Goal: Task Accomplishment & Management: Manage account settings

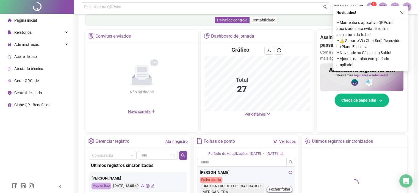
scroll to position [137, 0]
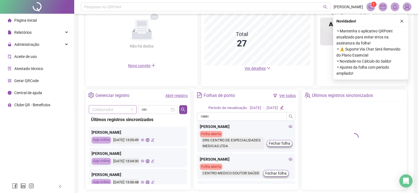
click at [110, 109] on input "search" at bounding box center [110, 109] width 36 height 8
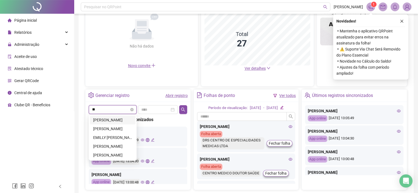
type input "***"
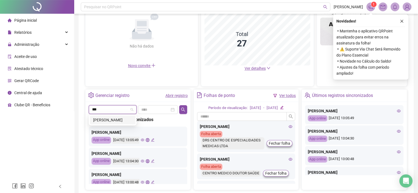
click at [105, 122] on div "[PERSON_NAME]" at bounding box center [112, 120] width 39 height 6
click at [163, 110] on input at bounding box center [155, 110] width 28 height 6
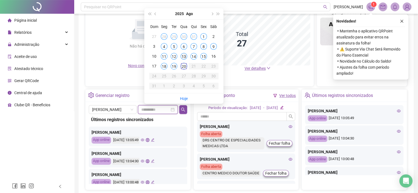
type input "**********"
click at [181, 57] on div "13" at bounding box center [183, 56] width 7 height 7
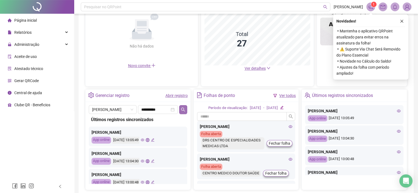
click at [183, 110] on icon "search" at bounding box center [183, 109] width 4 height 4
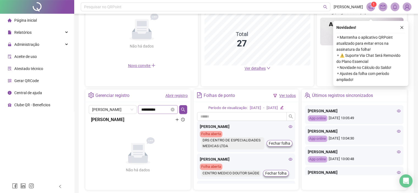
scroll to position [164, 0]
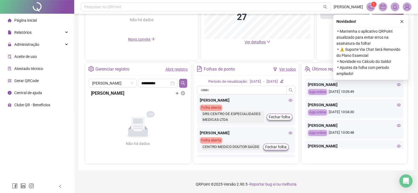
click at [182, 82] on icon "search" at bounding box center [183, 83] width 4 height 4
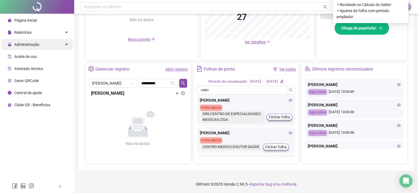
scroll to position [81, 0]
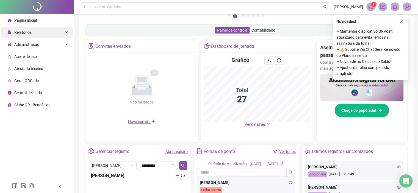
click at [24, 33] on span "Relatórios" at bounding box center [22, 32] width 17 height 4
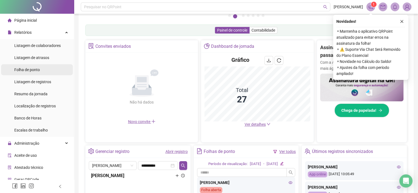
click at [26, 71] on span "Folha de ponto" at bounding box center [27, 70] width 26 height 4
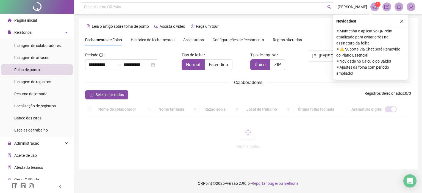
scroll to position [17, 0]
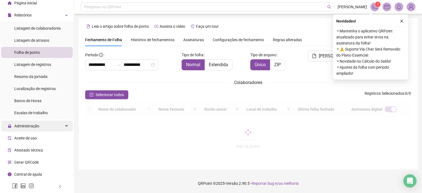
click at [26, 129] on span "Administração" at bounding box center [24, 126] width 32 height 11
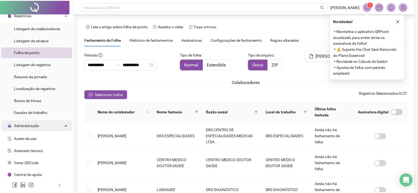
scroll to position [13, 0]
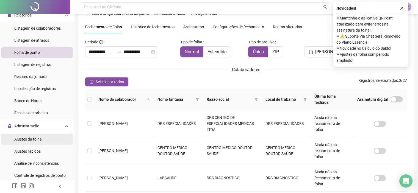
click at [30, 138] on span "Ajustes da folha" at bounding box center [27, 139] width 27 height 4
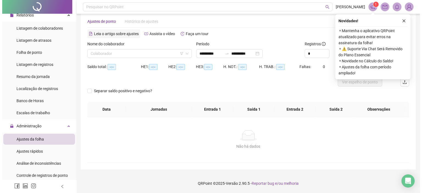
scroll to position [9, 0]
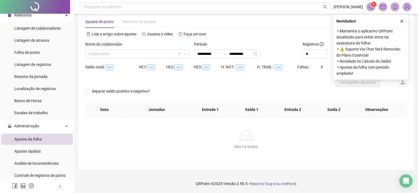
type input "**********"
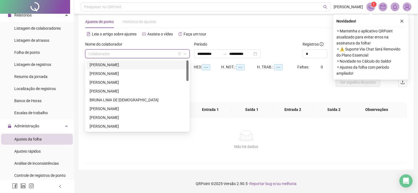
click at [114, 52] on input "search" at bounding box center [134, 54] width 93 height 8
type input "**"
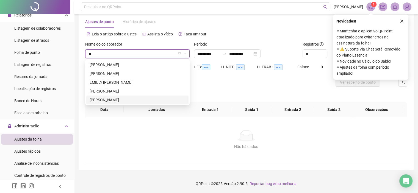
click at [105, 100] on div "[PERSON_NAME]" at bounding box center [138, 100] width 96 height 6
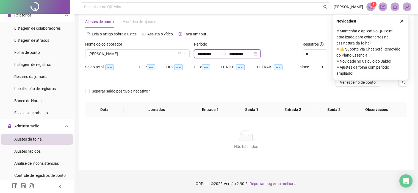
click at [220, 54] on input "**********" at bounding box center [208, 54] width 23 height 6
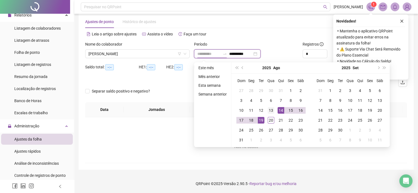
type input "**********"
click at [273, 110] on div "13" at bounding box center [270, 110] width 7 height 7
click at [271, 111] on div "13" at bounding box center [270, 110] width 7 height 7
type input "**********"
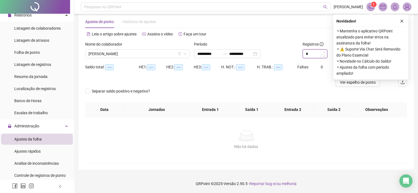
type input "*"
click at [323, 52] on icon "up" at bounding box center [324, 52] width 2 height 2
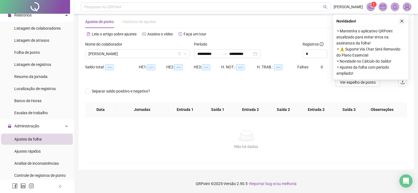
click at [404, 19] on button "button" at bounding box center [401, 21] width 7 height 7
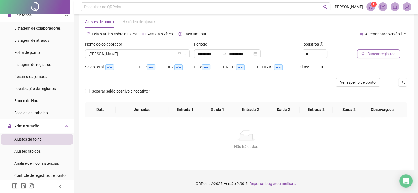
click at [377, 54] on span "Buscar registros" at bounding box center [381, 54] width 28 height 6
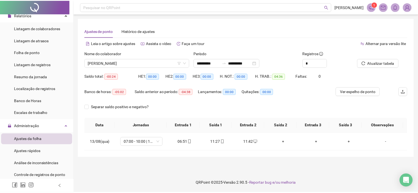
scroll to position [0, 0]
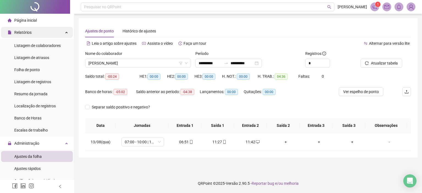
click at [51, 33] on div "Relatórios" at bounding box center [37, 32] width 72 height 11
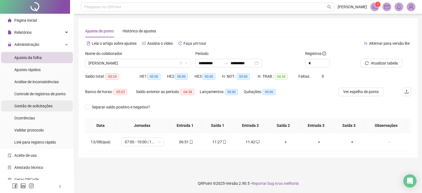
click at [31, 106] on span "Gestão de solicitações" at bounding box center [33, 106] width 38 height 4
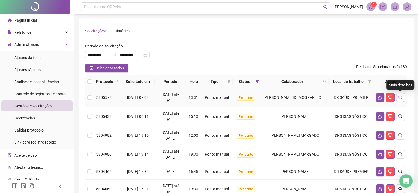
click at [399, 96] on icon "search" at bounding box center [400, 98] width 4 height 4
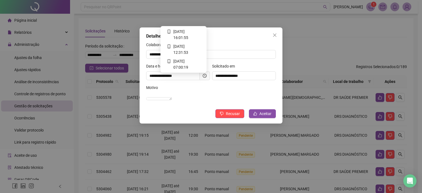
click at [204, 76] on icon "clock-circle" at bounding box center [205, 76] width 4 height 4
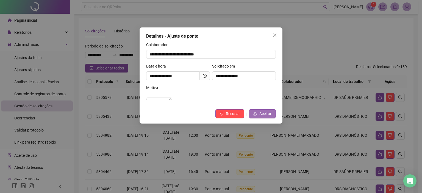
click at [266, 117] on span "Aceitar" at bounding box center [265, 114] width 12 height 6
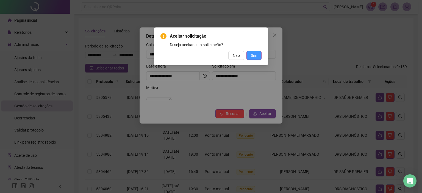
click at [251, 58] on span "Sim" at bounding box center [254, 55] width 6 height 6
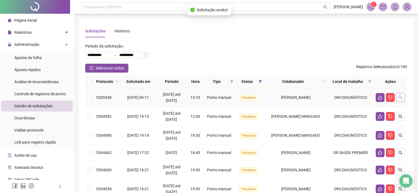
click at [399, 97] on icon "search" at bounding box center [400, 97] width 4 height 4
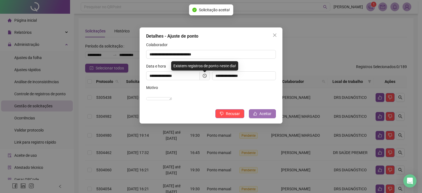
click at [260, 117] on span "Aceitar" at bounding box center [265, 114] width 12 height 6
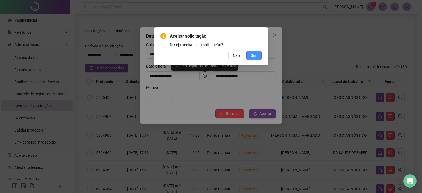
click at [256, 54] on span "Sim" at bounding box center [254, 55] width 6 height 6
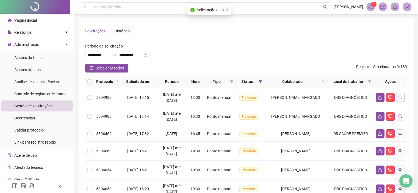
click at [400, 97] on icon "search" at bounding box center [400, 97] width 4 height 4
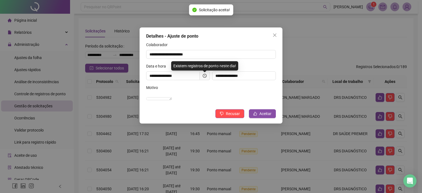
click at [205, 77] on icon "clock-circle" at bounding box center [205, 76] width 4 height 4
click at [261, 117] on span "Aceitar" at bounding box center [265, 114] width 12 height 6
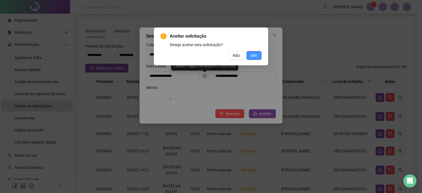
click at [258, 56] on button "Sim" at bounding box center [253, 55] width 15 height 9
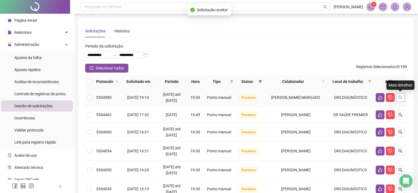
click at [402, 97] on button "button" at bounding box center [400, 97] width 9 height 9
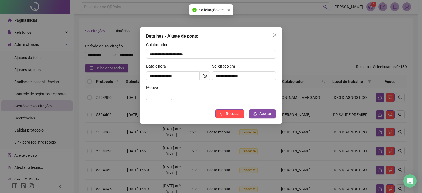
click at [203, 75] on icon "clock-circle" at bounding box center [205, 76] width 4 height 4
click at [203, 76] on icon "clock-circle" at bounding box center [205, 76] width 4 height 4
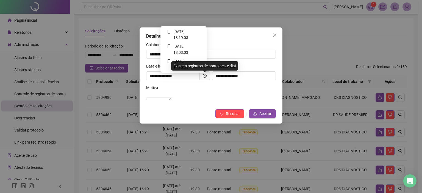
click at [204, 76] on icon "clock-circle" at bounding box center [205, 76] width 4 height 4
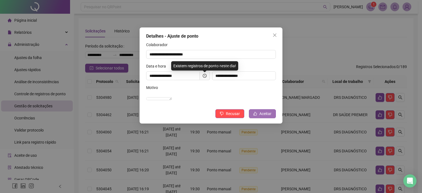
click at [260, 117] on span "Aceitar" at bounding box center [265, 114] width 12 height 6
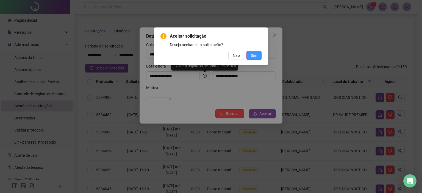
click at [254, 58] on span "Sim" at bounding box center [254, 55] width 6 height 6
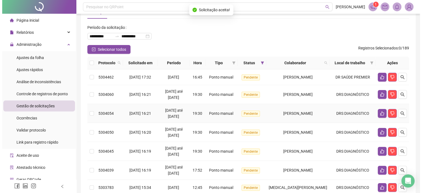
scroll to position [27, 0]
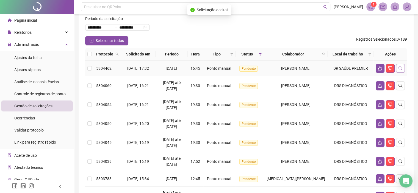
click at [401, 69] on icon "search" at bounding box center [400, 68] width 4 height 4
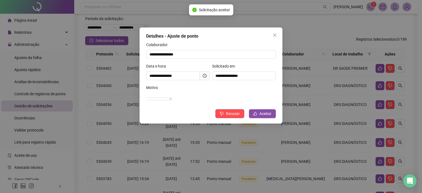
click at [204, 78] on span at bounding box center [205, 75] width 10 height 9
click at [204, 75] on icon "clock-circle" at bounding box center [205, 76] width 4 height 4
click at [204, 73] on span at bounding box center [205, 75] width 10 height 9
click at [204, 76] on icon "clock-circle" at bounding box center [205, 76] width 4 height 4
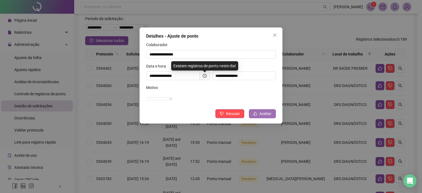
click at [264, 117] on span "Aceitar" at bounding box center [265, 114] width 12 height 6
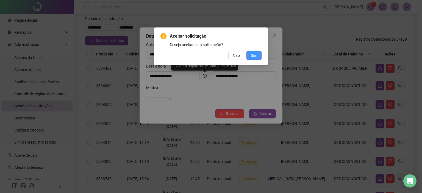
click at [257, 55] on button "Sim" at bounding box center [253, 55] width 15 height 9
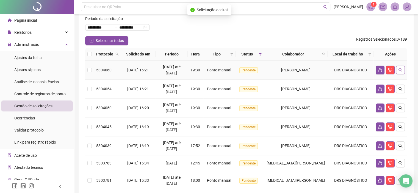
click at [400, 72] on icon "search" at bounding box center [400, 70] width 4 height 4
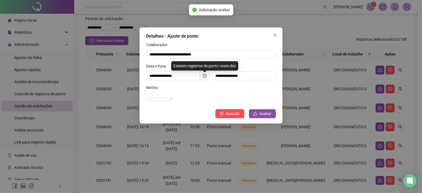
click at [207, 74] on span at bounding box center [205, 75] width 10 height 9
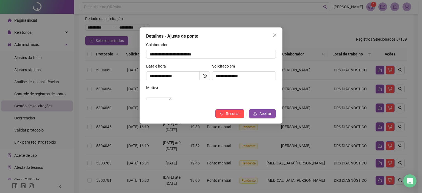
click at [205, 75] on icon "clock-circle" at bounding box center [205, 76] width 4 height 4
click at [224, 117] on button "Recusar" at bounding box center [229, 113] width 29 height 9
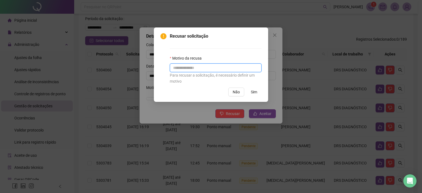
click at [194, 70] on input "text" at bounding box center [216, 67] width 92 height 9
type input "**********"
click at [252, 94] on span "Sim" at bounding box center [254, 92] width 6 height 6
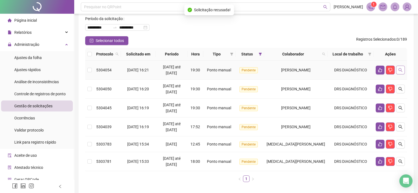
click at [398, 73] on button "button" at bounding box center [400, 70] width 9 height 9
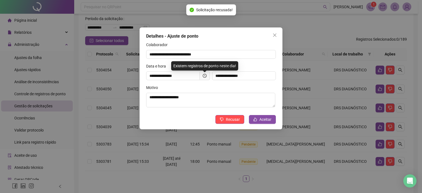
click at [209, 77] on span at bounding box center [205, 75] width 10 height 9
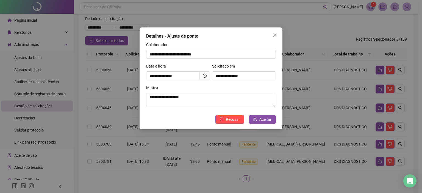
click at [205, 76] on icon "clock-circle" at bounding box center [205, 76] width 4 height 4
click at [258, 118] on button "Aceitar" at bounding box center [262, 119] width 27 height 9
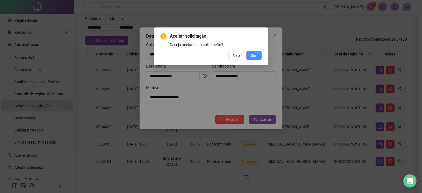
click at [254, 56] on span "Sim" at bounding box center [254, 55] width 6 height 6
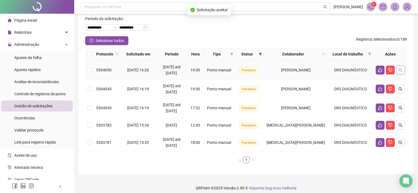
click at [401, 71] on icon "search" at bounding box center [400, 70] width 4 height 4
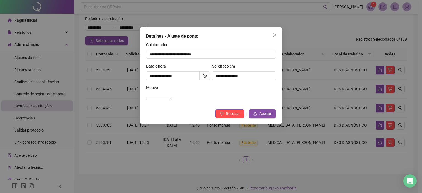
click at [203, 79] on span at bounding box center [205, 75] width 10 height 9
click at [205, 78] on span at bounding box center [205, 75] width 10 height 9
click at [204, 74] on icon "clock-circle" at bounding box center [205, 76] width 4 height 4
click at [256, 116] on icon "like" at bounding box center [255, 114] width 4 height 4
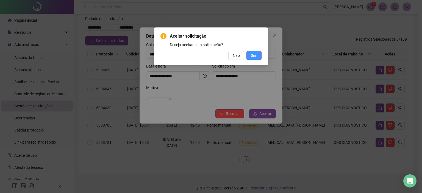
click at [260, 57] on button "Sim" at bounding box center [253, 55] width 15 height 9
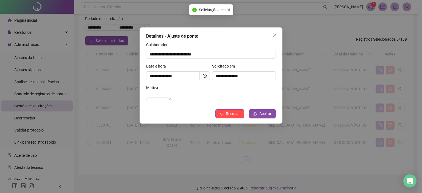
scroll to position [13, 0]
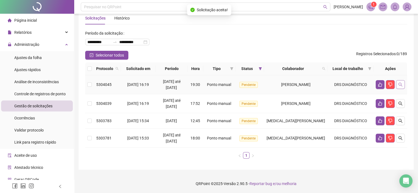
click at [399, 85] on icon "search" at bounding box center [400, 84] width 4 height 4
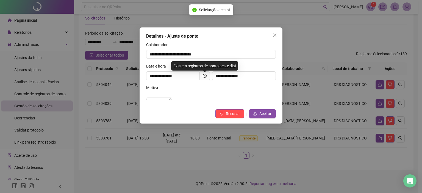
click at [208, 76] on span at bounding box center [205, 75] width 10 height 9
click at [206, 76] on icon "clock-circle" at bounding box center [205, 76] width 4 height 4
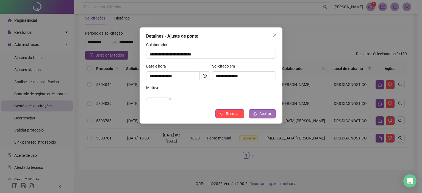
click at [258, 117] on button "Aceitar" at bounding box center [262, 113] width 27 height 9
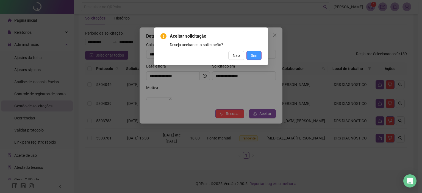
click at [256, 54] on span "Sim" at bounding box center [254, 55] width 6 height 6
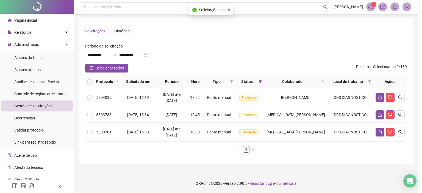
scroll to position [0, 0]
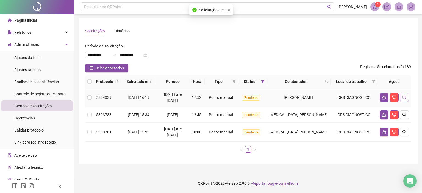
click at [400, 94] on button "button" at bounding box center [404, 97] width 9 height 9
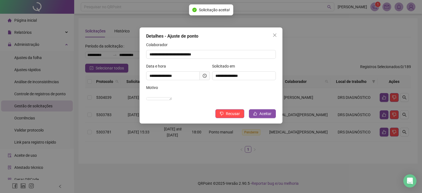
click at [203, 76] on icon "clock-circle" at bounding box center [205, 76] width 4 height 4
click at [262, 117] on span "Aceitar" at bounding box center [265, 114] width 12 height 6
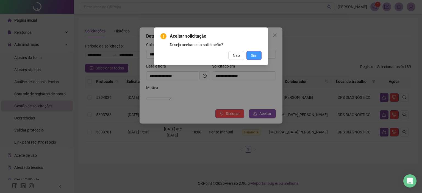
click at [252, 54] on span "Sim" at bounding box center [254, 55] width 6 height 6
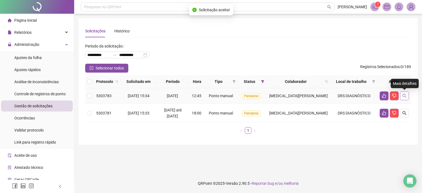
click at [406, 96] on icon "search" at bounding box center [404, 96] width 4 height 4
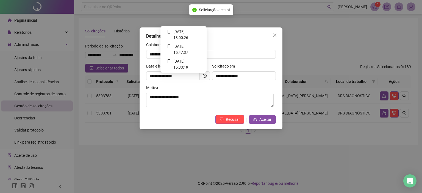
click at [206, 76] on icon "clock-circle" at bounding box center [205, 76] width 4 height 4
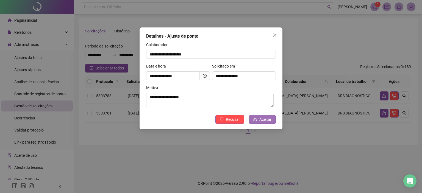
click at [261, 119] on span "Aceitar" at bounding box center [265, 119] width 12 height 6
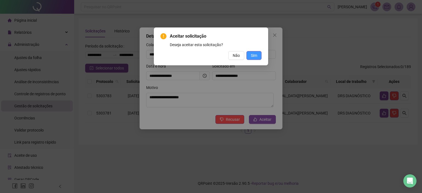
click at [253, 54] on span "Sim" at bounding box center [254, 55] width 6 height 6
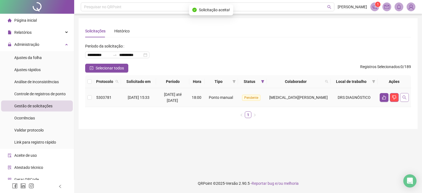
click at [405, 97] on icon "search" at bounding box center [404, 97] width 4 height 4
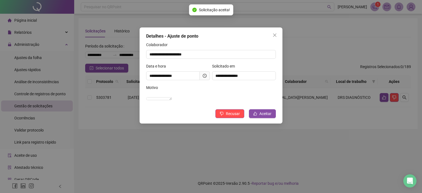
click at [204, 76] on icon "clock-circle" at bounding box center [205, 76] width 4 height 4
click at [265, 117] on span "Aceitar" at bounding box center [265, 114] width 12 height 6
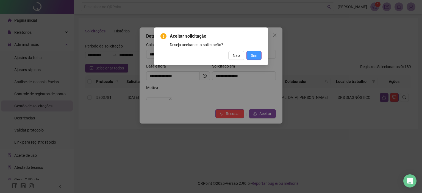
click at [250, 55] on button "Sim" at bounding box center [253, 55] width 15 height 9
